Goal: Transaction & Acquisition: Download file/media

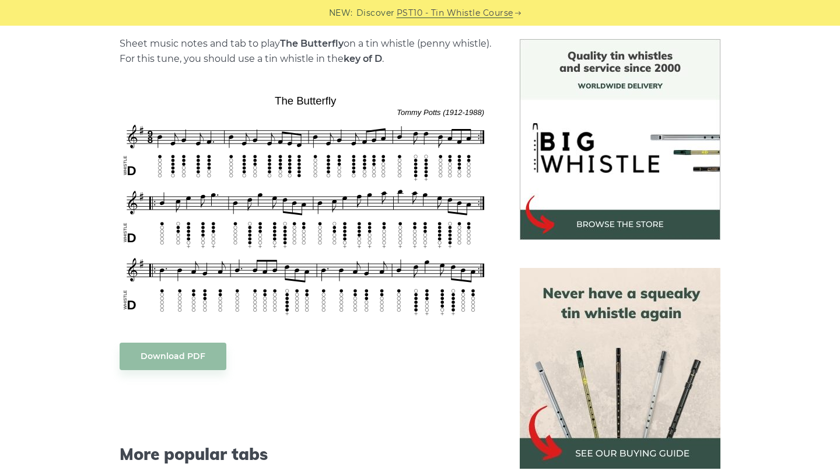
scroll to position [296, 0]
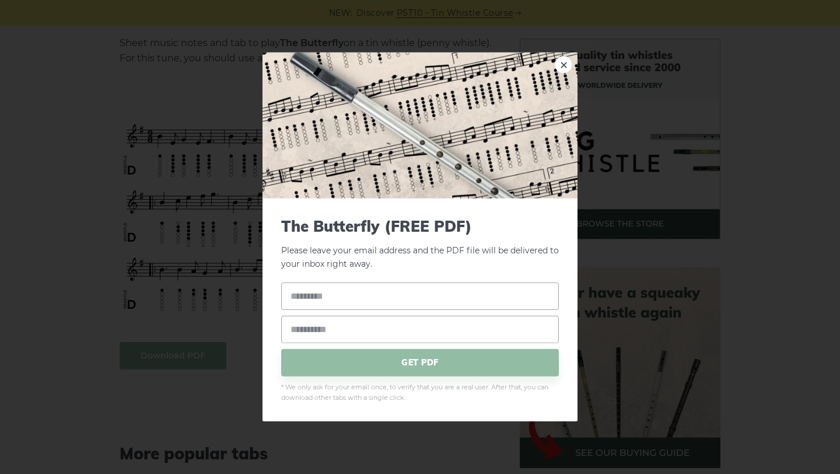
click at [563, 64] on link "×" at bounding box center [564, 65] width 18 height 18
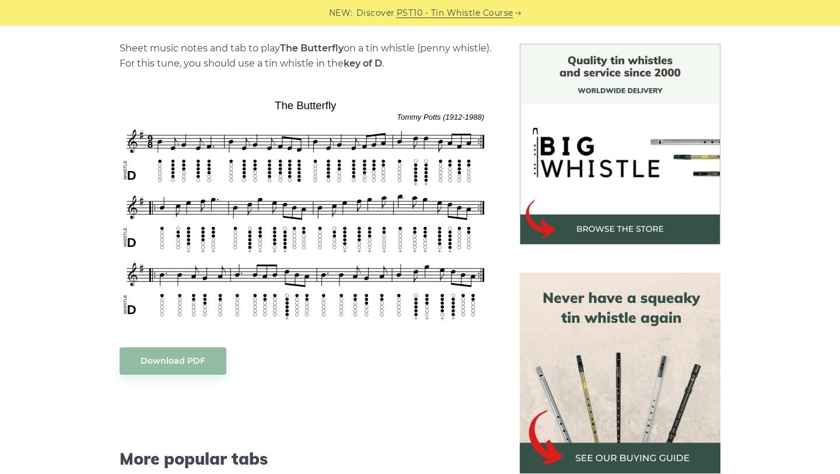
scroll to position [292, 0]
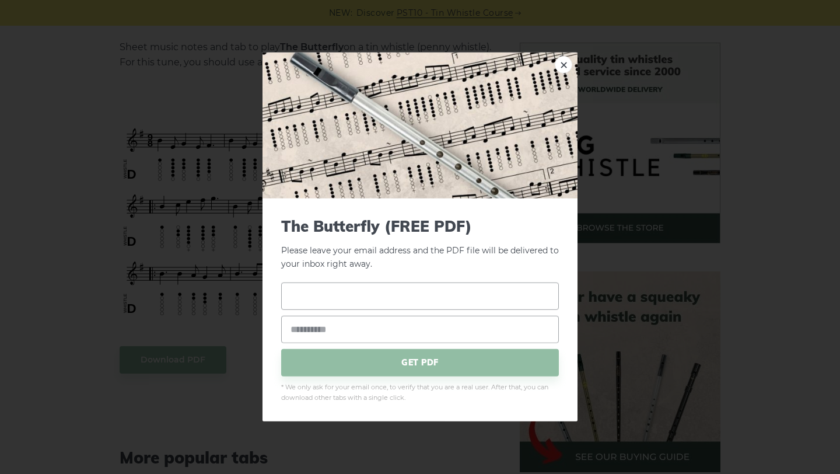
click at [344, 298] on input "text" at bounding box center [420, 295] width 278 height 27
type input "*"
type input "******"
type input "**********"
click at [326, 293] on input "******" at bounding box center [420, 295] width 278 height 27
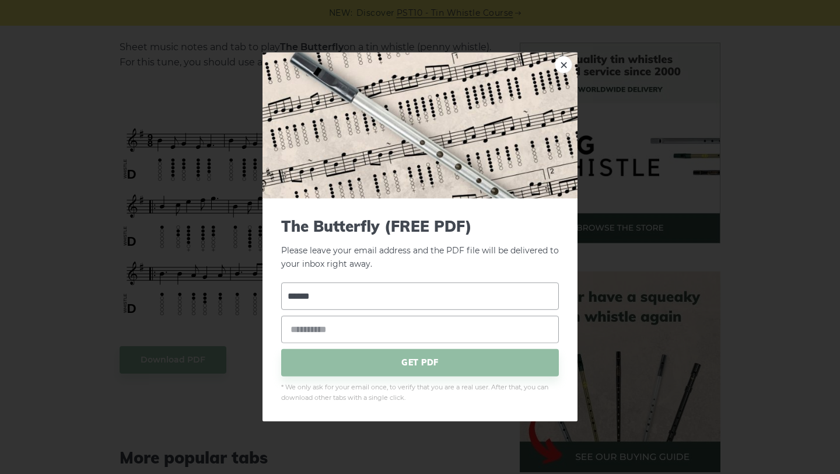
click at [326, 293] on input "******" at bounding box center [420, 295] width 278 height 27
type input "*"
type input "**********"
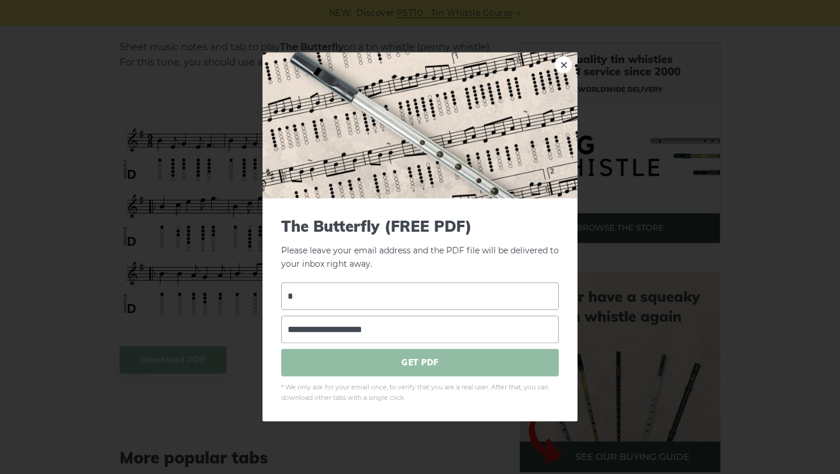
click at [414, 361] on span "GET PDF" at bounding box center [420, 361] width 278 height 27
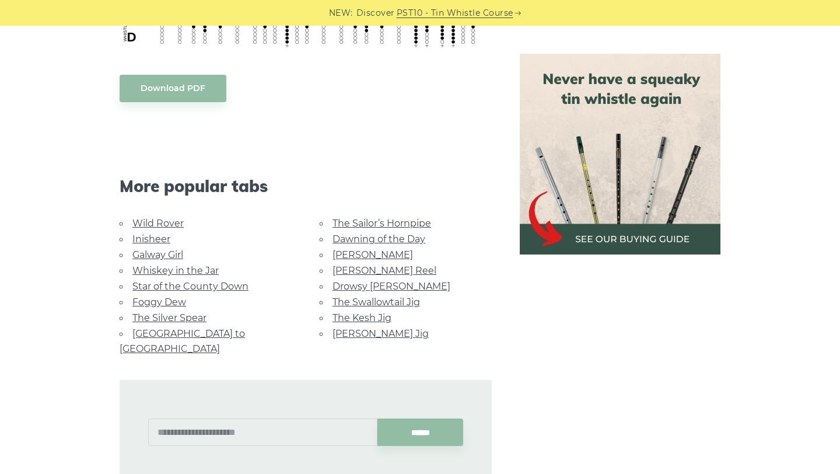
scroll to position [564, 0]
click at [156, 222] on link "Wild Rover" at bounding box center [157, 222] width 51 height 11
click at [193, 271] on link "Whiskey in the Jar" at bounding box center [175, 269] width 86 height 11
click at [207, 282] on link "Star of the County Down" at bounding box center [190, 285] width 116 height 11
click at [161, 299] on link "Foggy Dew" at bounding box center [159, 301] width 54 height 11
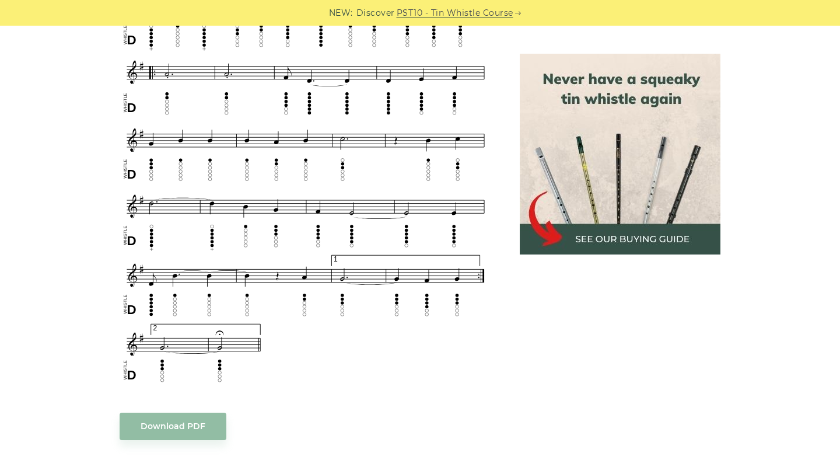
scroll to position [694, 0]
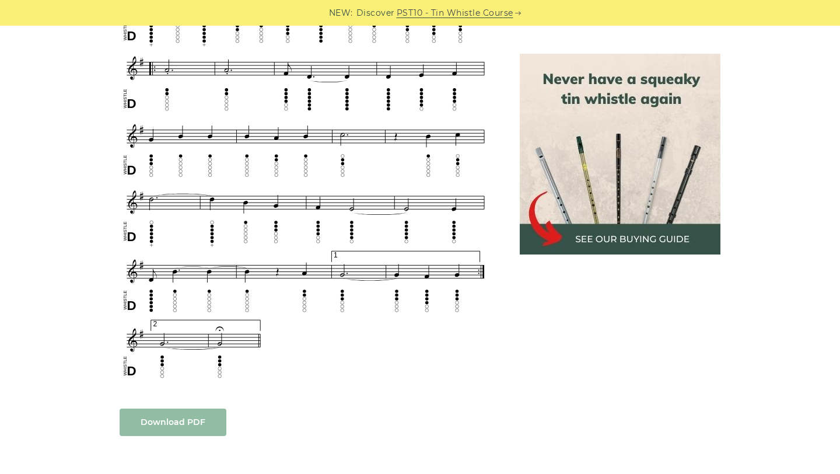
click at [162, 417] on link "Download PDF" at bounding box center [173, 421] width 107 height 27
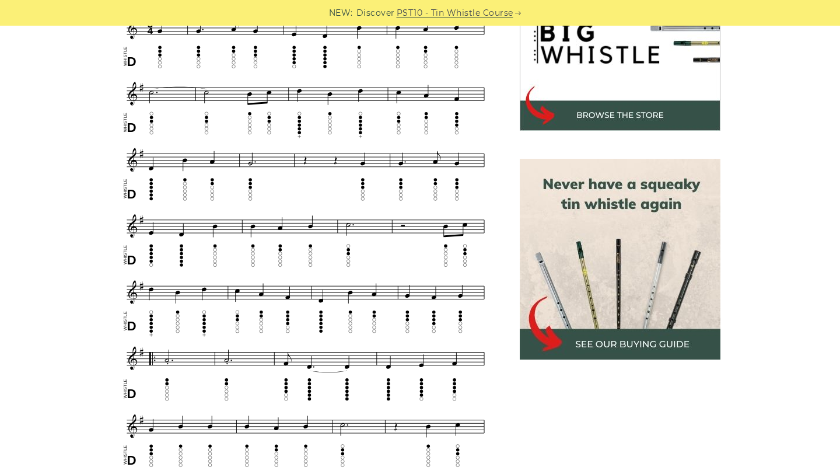
scroll to position [0, 0]
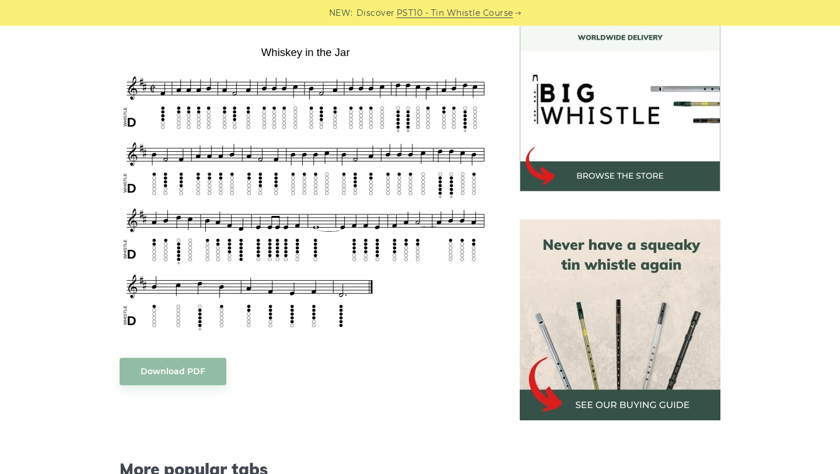
scroll to position [341, 0]
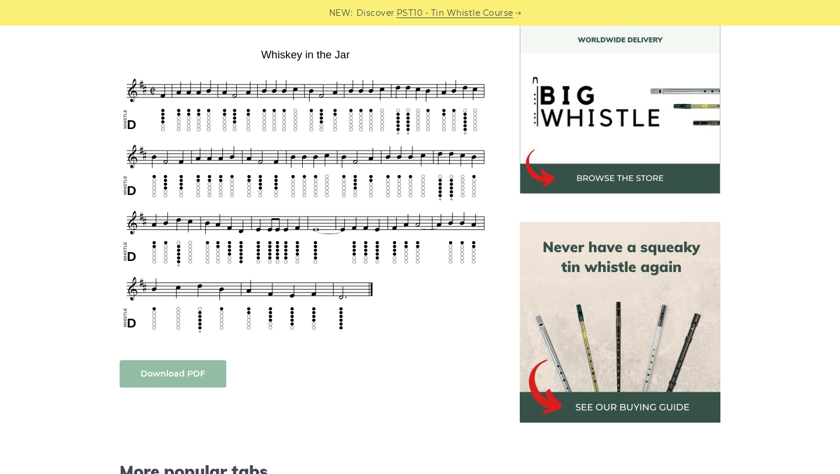
click at [197, 375] on link "Download PDF" at bounding box center [173, 373] width 107 height 27
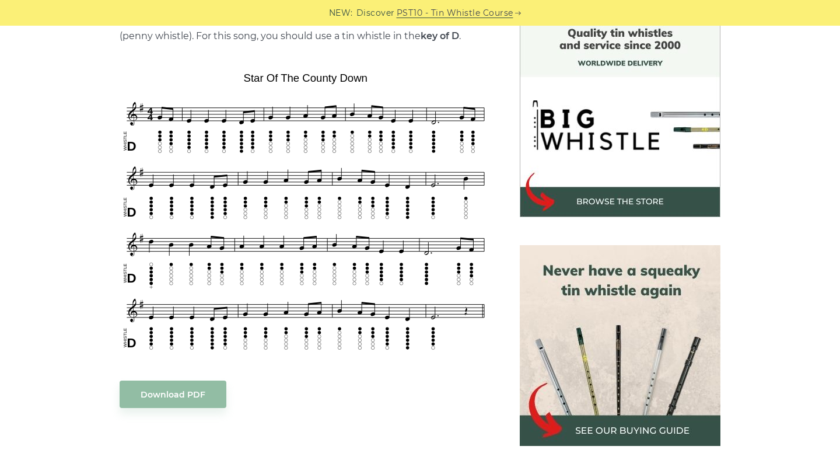
scroll to position [317, 0]
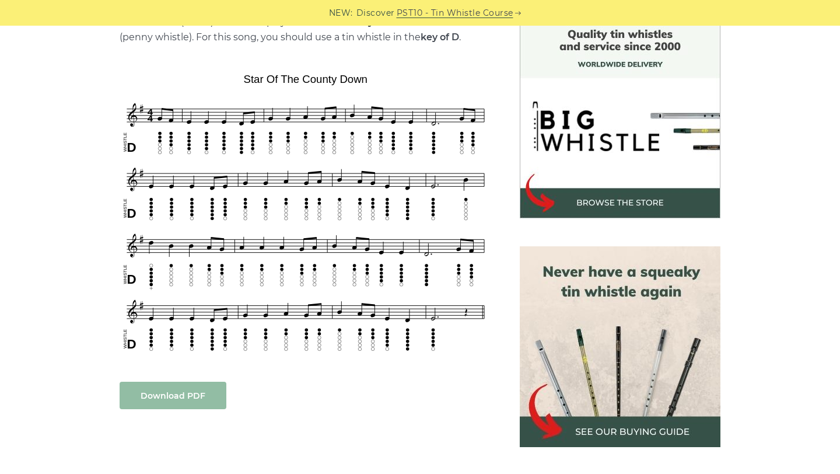
click at [196, 387] on link "Download PDF" at bounding box center [173, 395] width 107 height 27
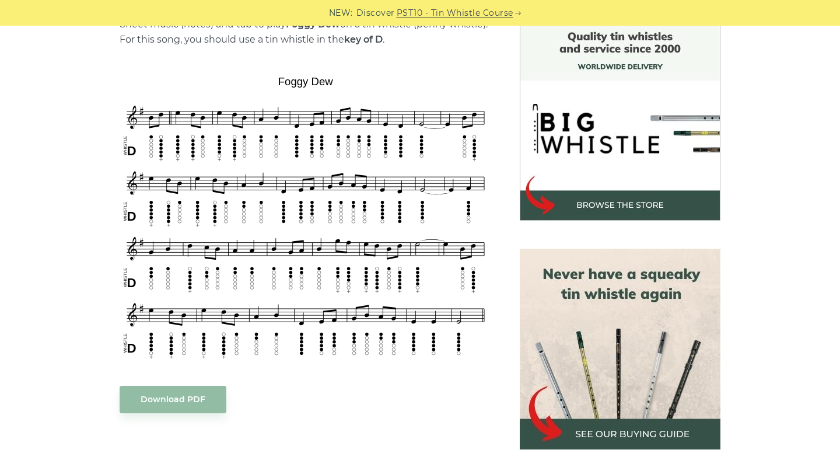
scroll to position [312, 0]
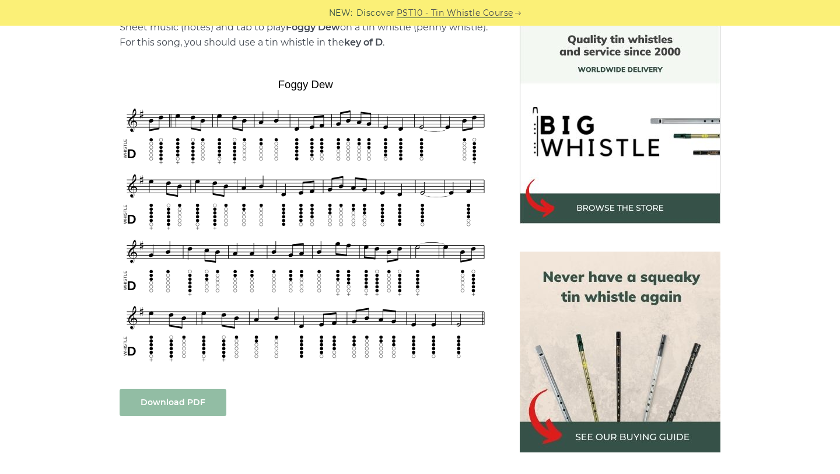
click at [181, 403] on link "Download PDF" at bounding box center [173, 402] width 107 height 27
